Goal: Transaction & Acquisition: Purchase product/service

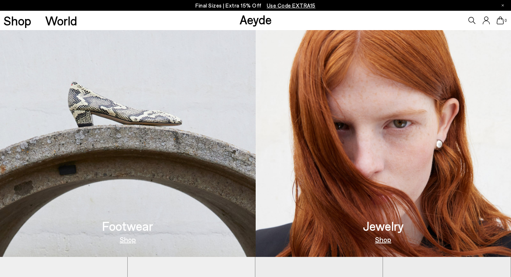
scroll to position [287, 0]
click at [148, 131] on img at bounding box center [128, 123] width 256 height 267
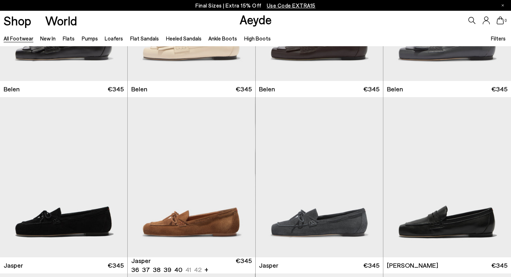
scroll to position [108, 0]
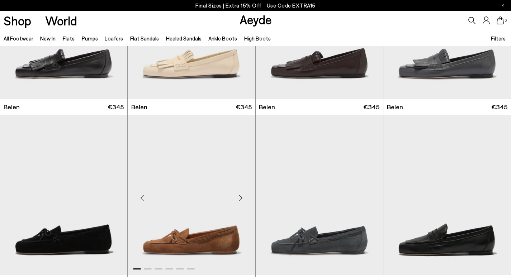
click at [174, 241] on img "1 / 6" at bounding box center [191, 195] width 127 height 160
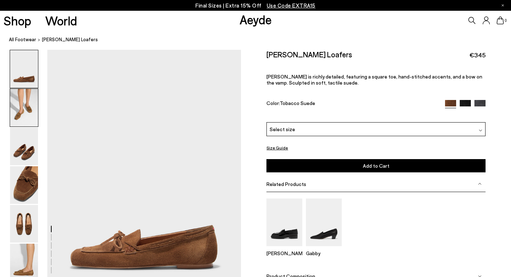
click at [22, 110] on img at bounding box center [24, 108] width 28 height 38
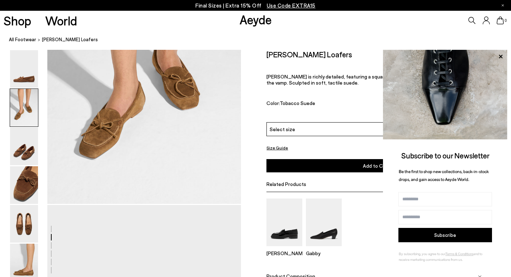
scroll to position [368, 0]
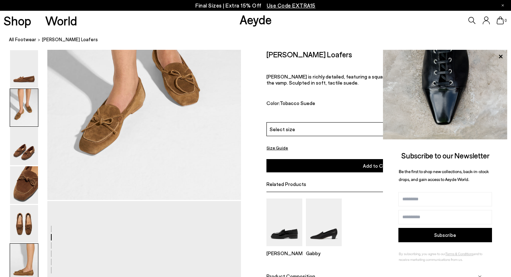
click at [25, 267] on img at bounding box center [24, 263] width 28 height 38
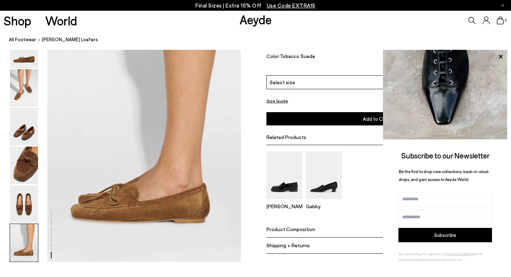
scroll to position [1348, 0]
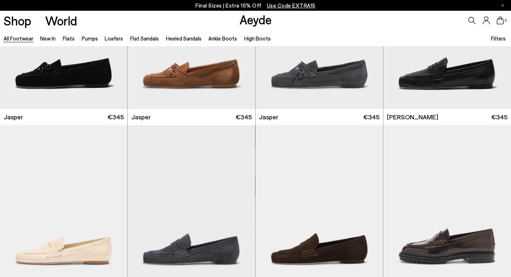
scroll to position [382, 0]
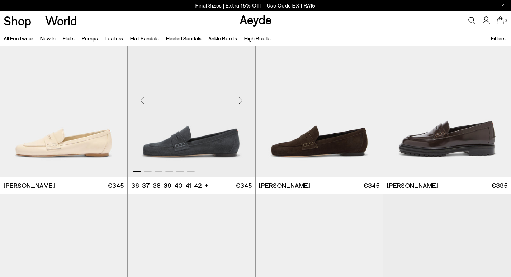
click at [242, 98] on div "Next slide" at bounding box center [241, 101] width 22 height 22
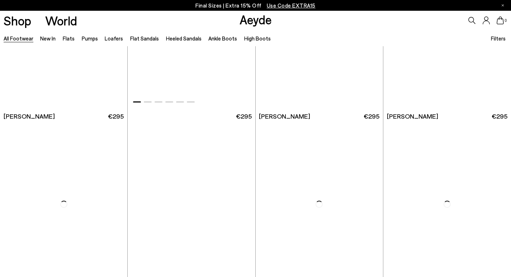
scroll to position [1279, 0]
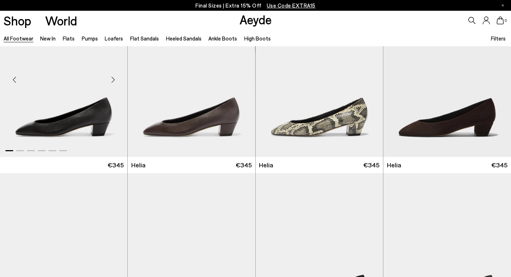
scroll to position [1279, 0]
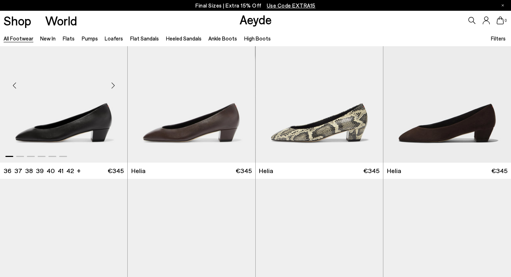
click at [88, 117] on img "1 / 6" at bounding box center [63, 83] width 127 height 160
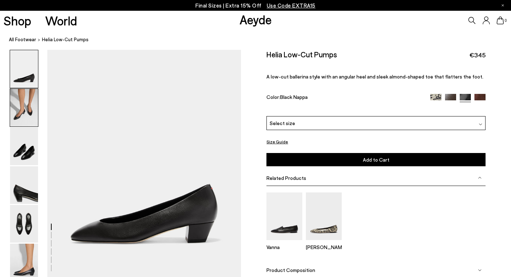
click at [26, 108] on img at bounding box center [24, 108] width 28 height 38
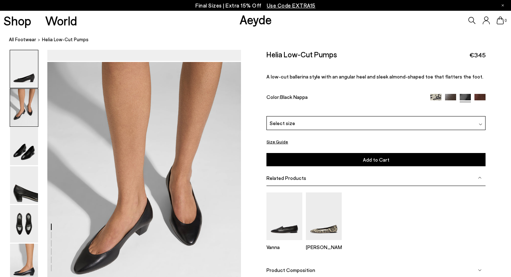
scroll to position [229, 0]
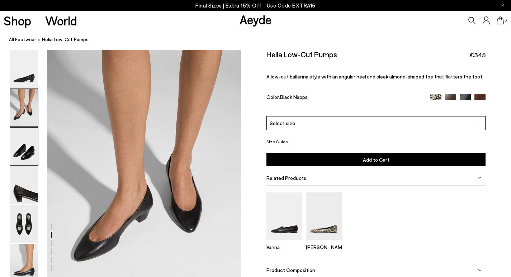
click at [24, 143] on img at bounding box center [24, 147] width 28 height 38
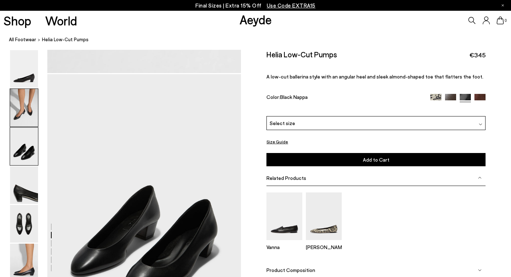
scroll to position [489, 0]
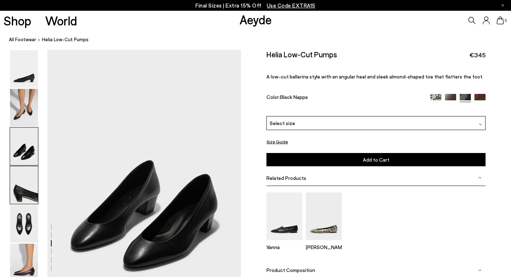
click at [24, 184] on img at bounding box center [24, 186] width 28 height 38
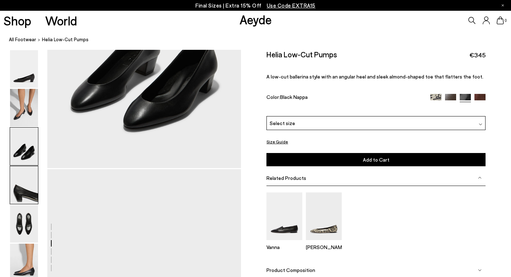
scroll to position [749, 0]
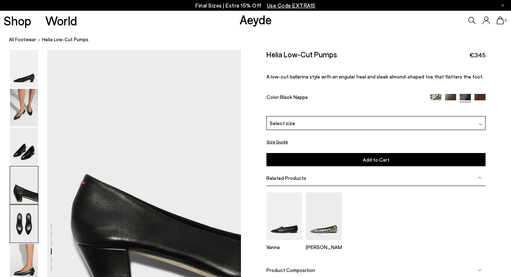
click at [27, 223] on img at bounding box center [24, 224] width 28 height 38
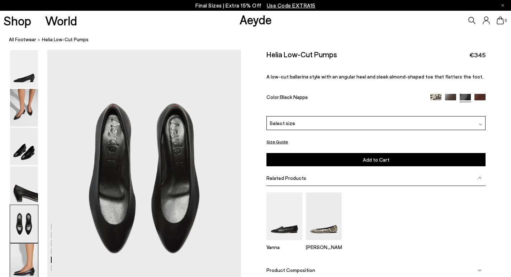
click at [24, 254] on img at bounding box center [24, 263] width 28 height 38
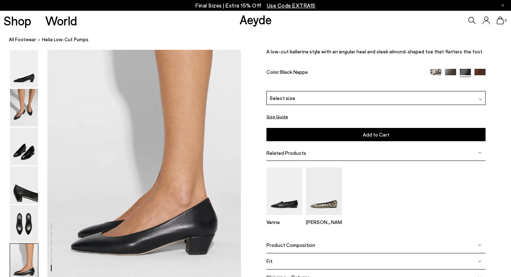
scroll to position [1102, 0]
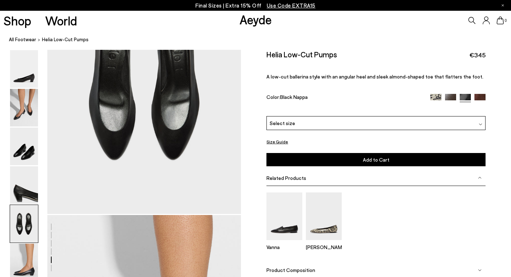
click at [452, 95] on img at bounding box center [450, 99] width 11 height 11
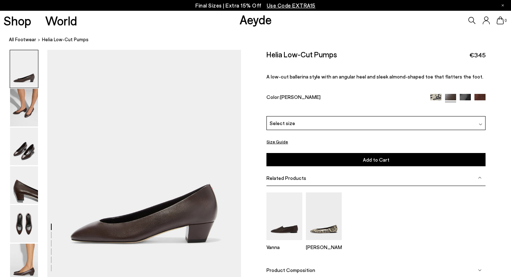
click at [435, 95] on img at bounding box center [436, 99] width 11 height 11
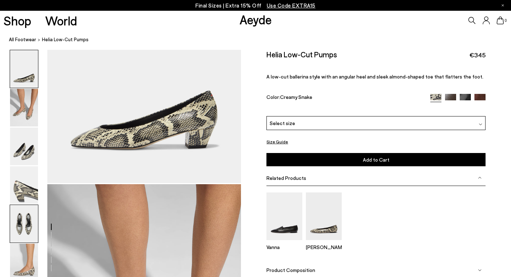
scroll to position [72, 0]
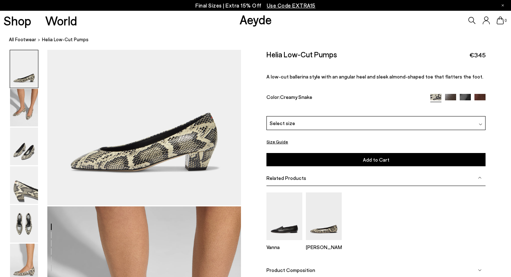
click at [453, 101] on div at bounding box center [458, 98] width 55 height 8
click at [463, 98] on img at bounding box center [465, 99] width 11 height 11
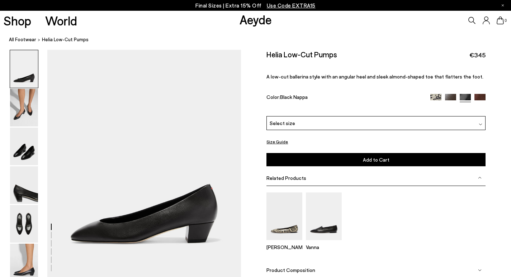
click at [404, 126] on div "Select size" at bounding box center [376, 123] width 219 height 14
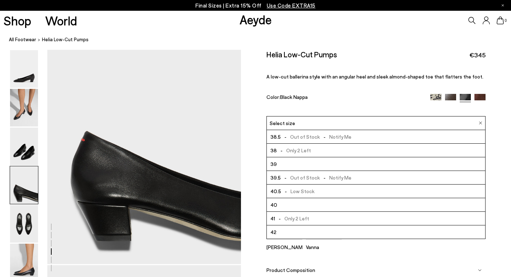
scroll to position [809, 0]
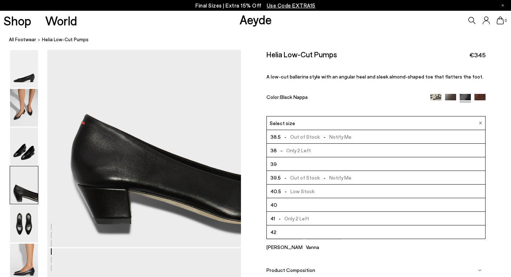
click at [289, 220] on span "- Only 2 Left" at bounding box center [292, 218] width 34 height 9
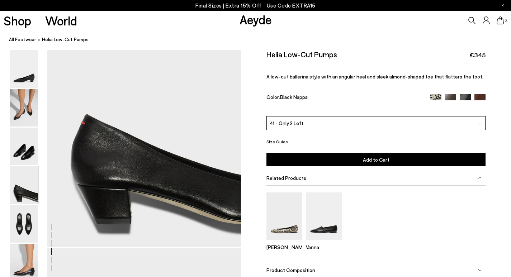
click at [351, 162] on button "Add to Cart Select a Size First" at bounding box center [376, 159] width 219 height 13
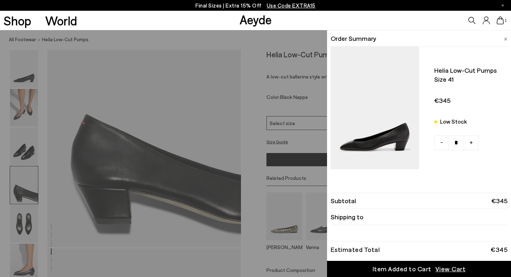
click at [279, 145] on div "Quick Add Color Size View Details Order Summary Helia low-cut pumps Size 41 Low…" at bounding box center [255, 153] width 511 height 247
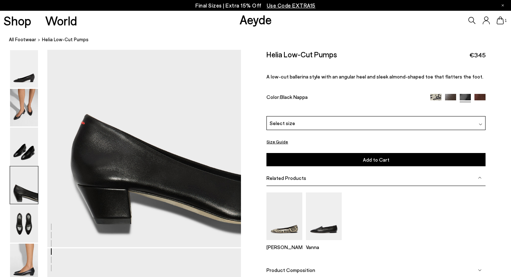
click at [279, 141] on button "Size Guide" at bounding box center [278, 141] width 22 height 9
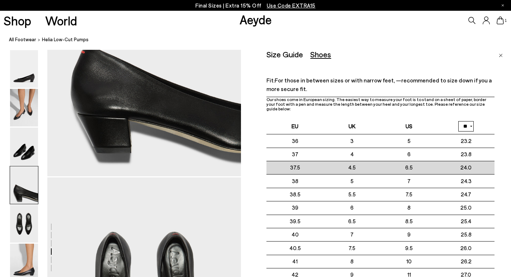
scroll to position [880, 0]
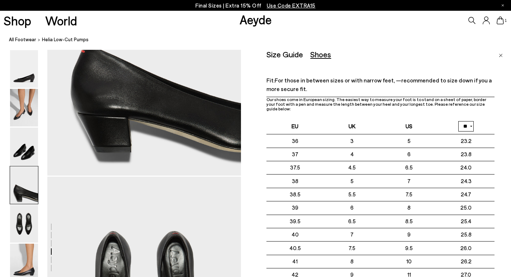
click at [501, 56] on img "Close" at bounding box center [501, 56] width 4 height 4
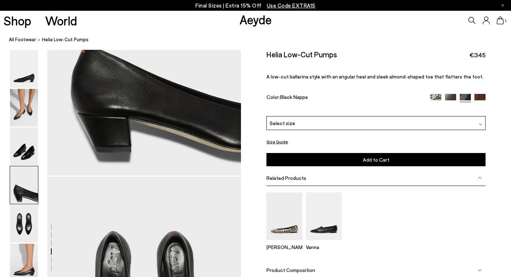
click at [501, 20] on icon at bounding box center [500, 21] width 7 height 8
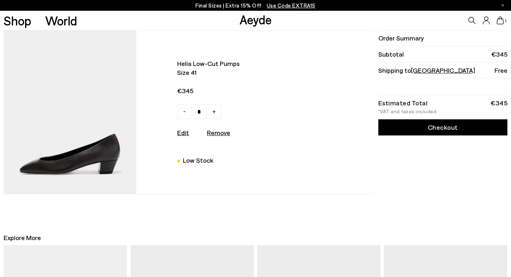
click at [410, 132] on link "Checkout" at bounding box center [443, 128] width 129 height 16
